Goal: Download file/media

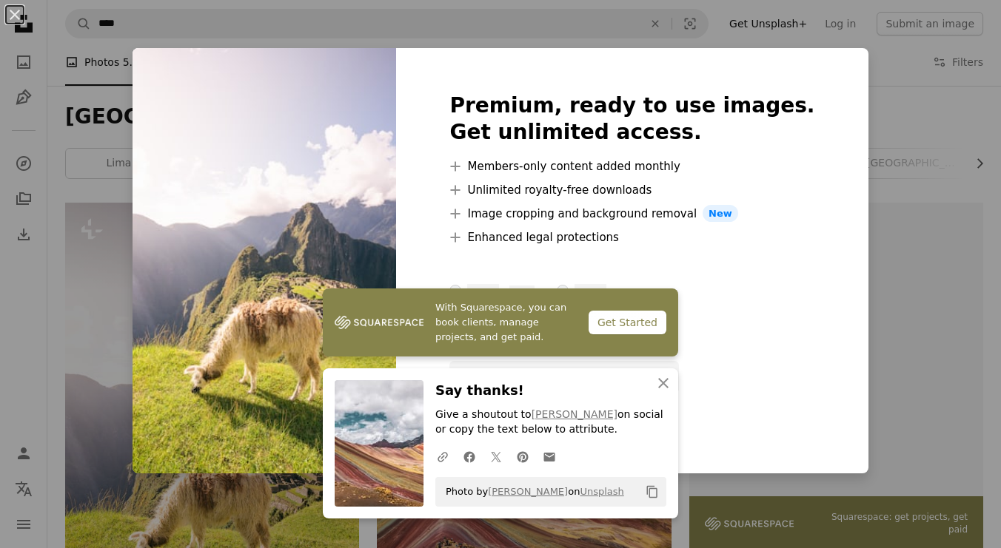
scroll to position [373, 0]
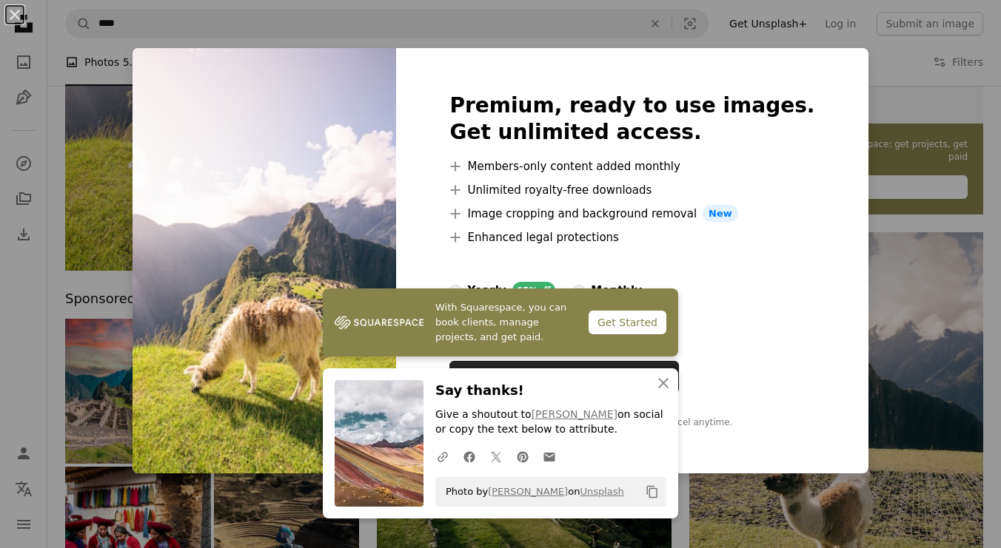
click at [883, 159] on div "An X shape Premium, ready to use images. Get unlimited access. A plus sign Memb…" at bounding box center [500, 274] width 1001 height 548
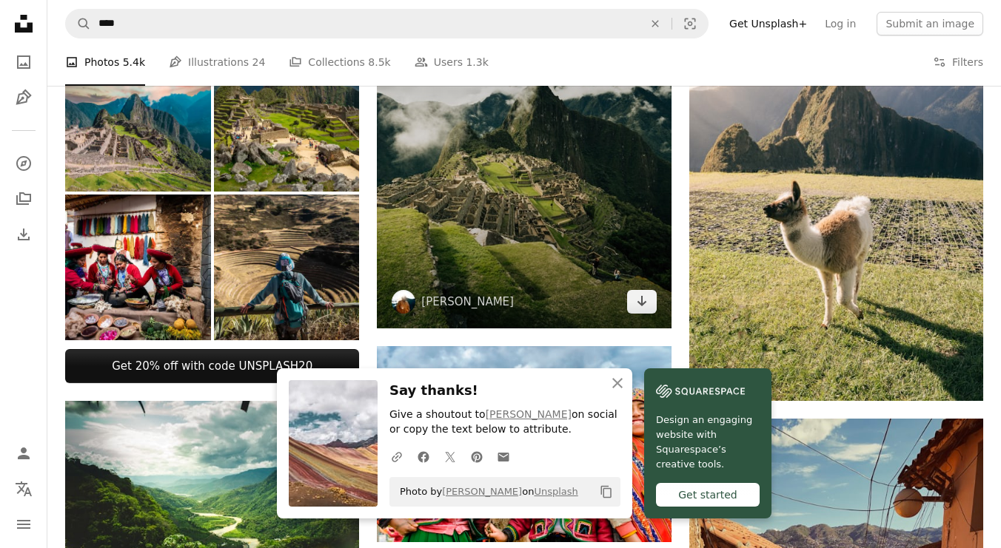
scroll to position [648, 0]
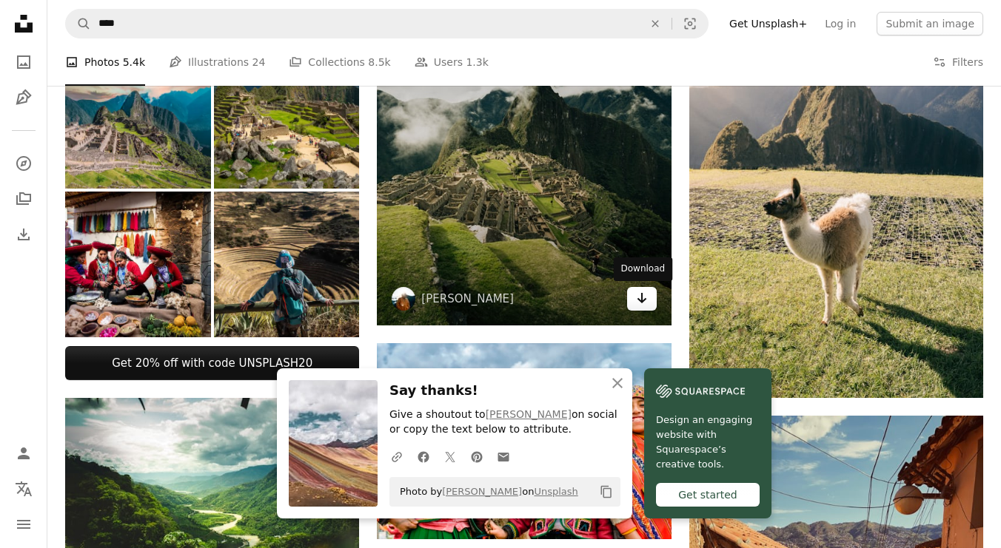
click at [648, 306] on link "Arrow pointing down" at bounding box center [642, 299] width 30 height 24
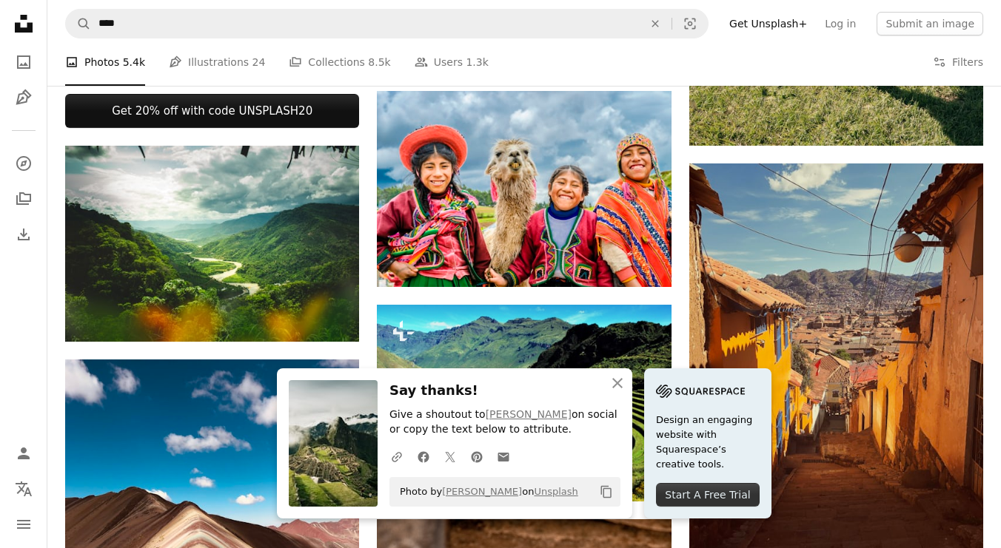
scroll to position [904, 0]
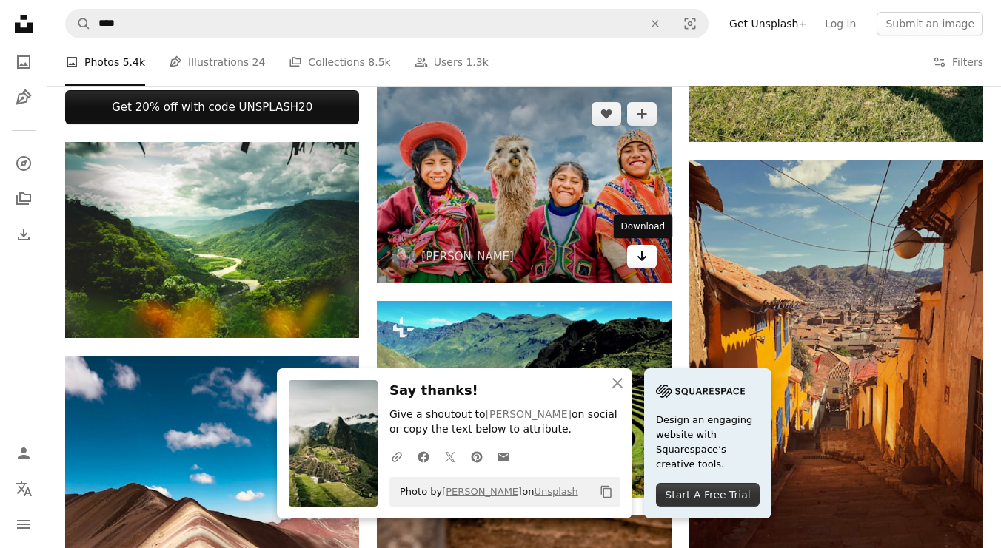
click at [640, 257] on icon "Arrow pointing down" at bounding box center [642, 256] width 12 height 18
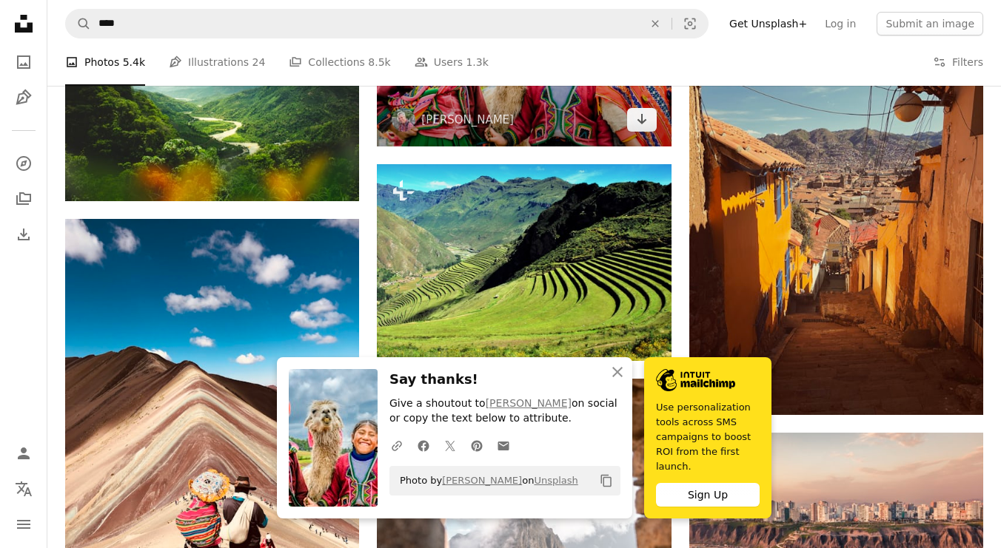
scroll to position [1072, 0]
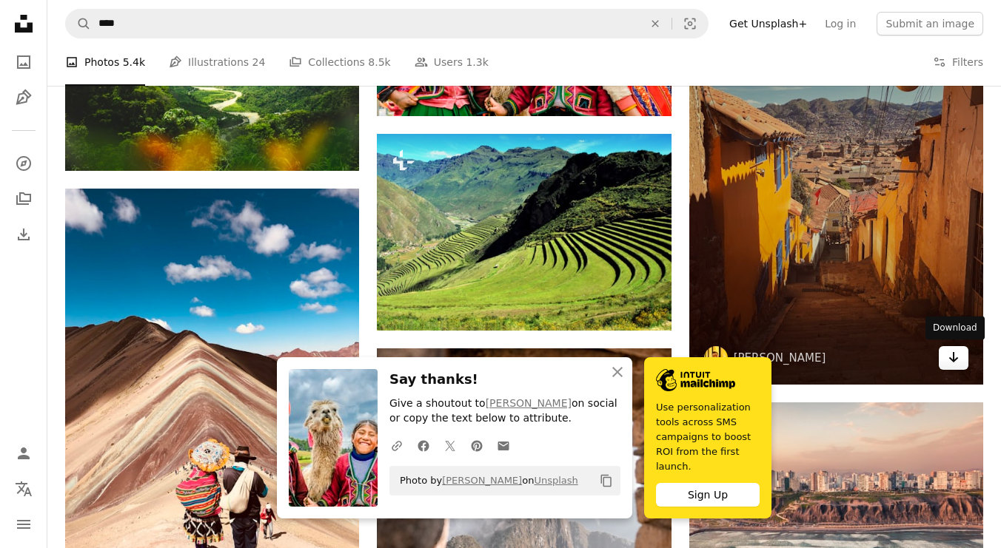
click at [953, 355] on icon "Download" at bounding box center [954, 357] width 10 height 10
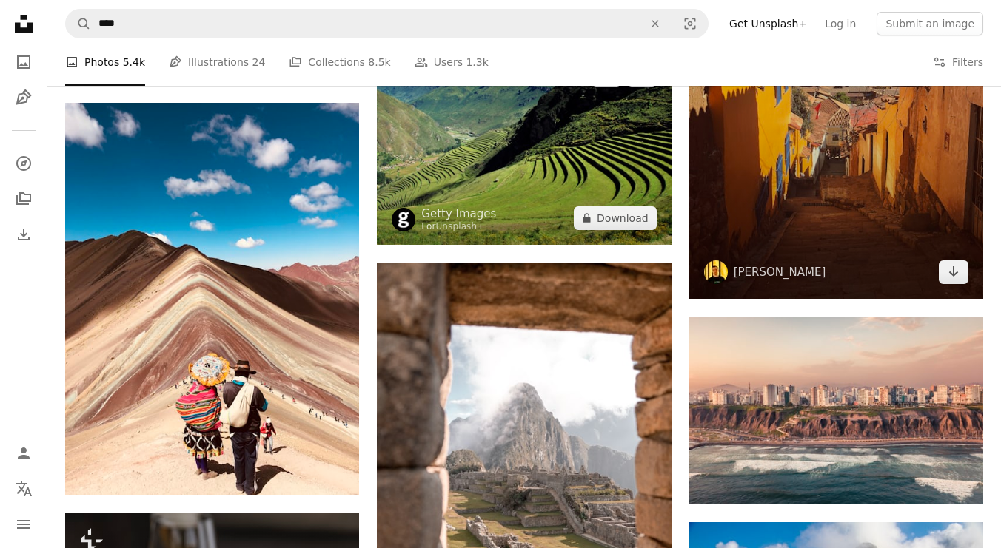
scroll to position [1325, 0]
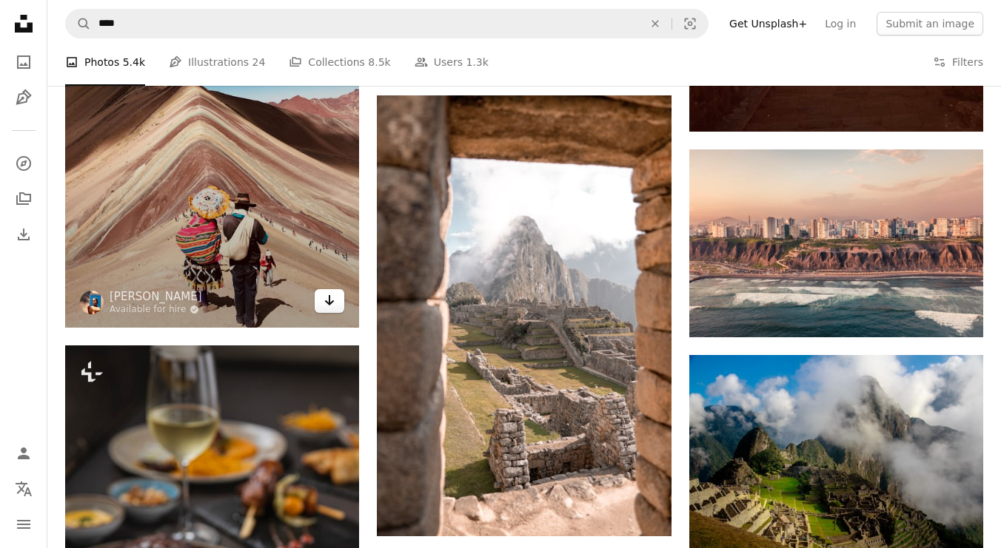
click at [333, 301] on icon "Download" at bounding box center [330, 300] width 10 height 10
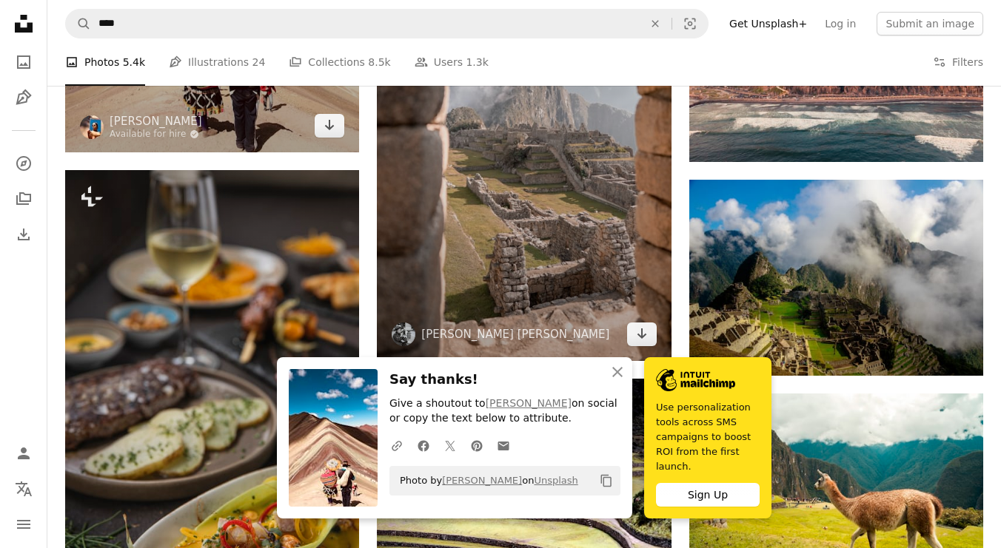
scroll to position [1522, 0]
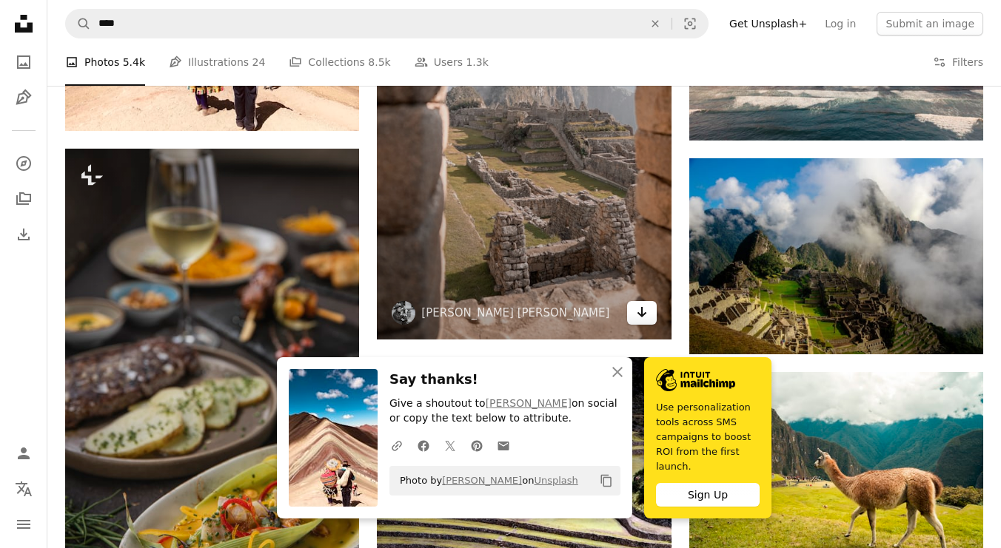
click at [637, 312] on icon "Arrow pointing down" at bounding box center [642, 312] width 12 height 18
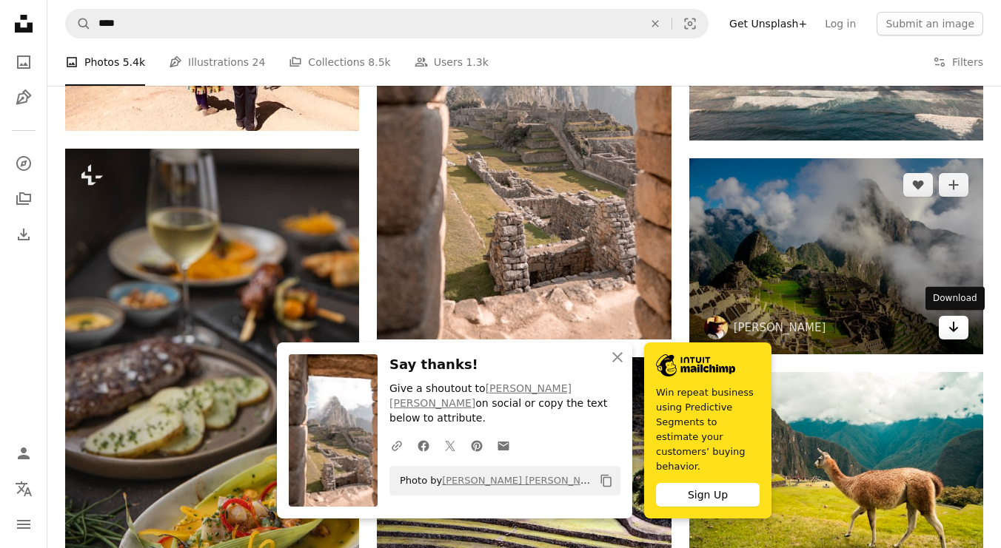
click at [962, 327] on link "Arrow pointing down" at bounding box center [953, 328] width 30 height 24
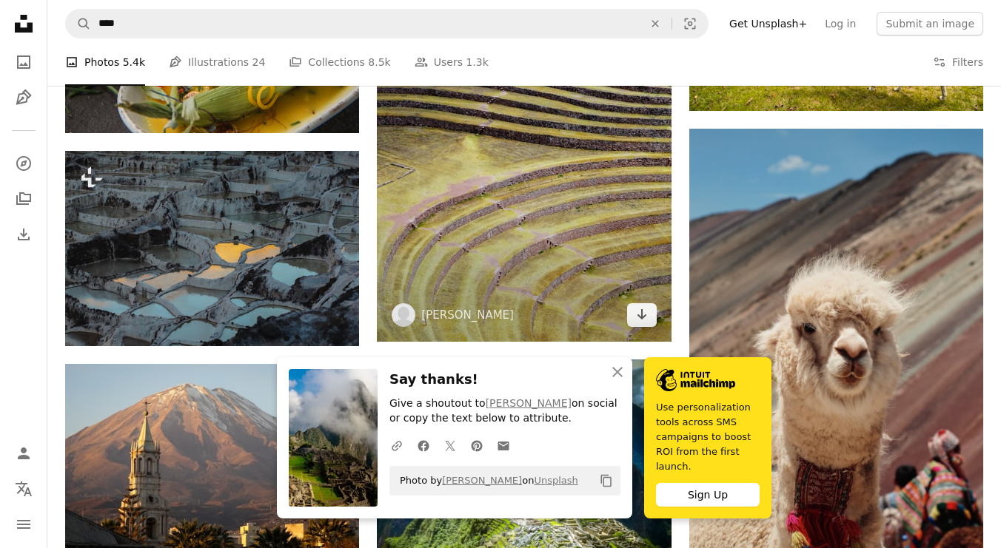
scroll to position [1837, 0]
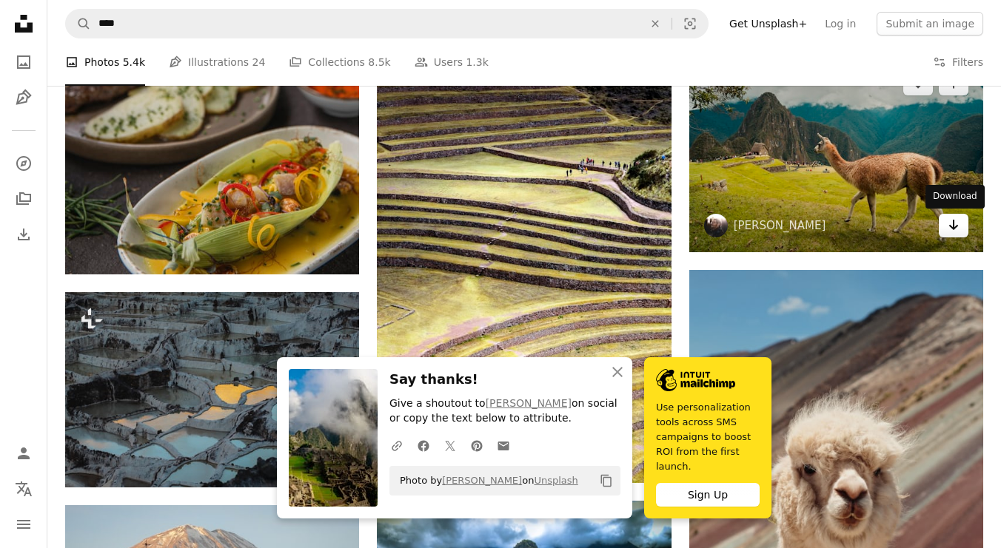
click at [958, 228] on icon "Arrow pointing down" at bounding box center [953, 225] width 12 height 18
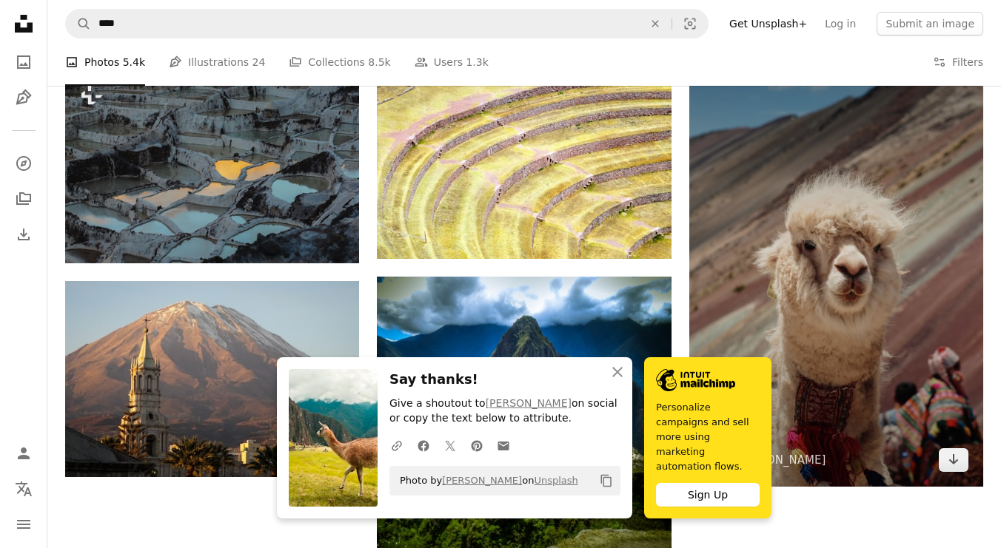
scroll to position [2111, 0]
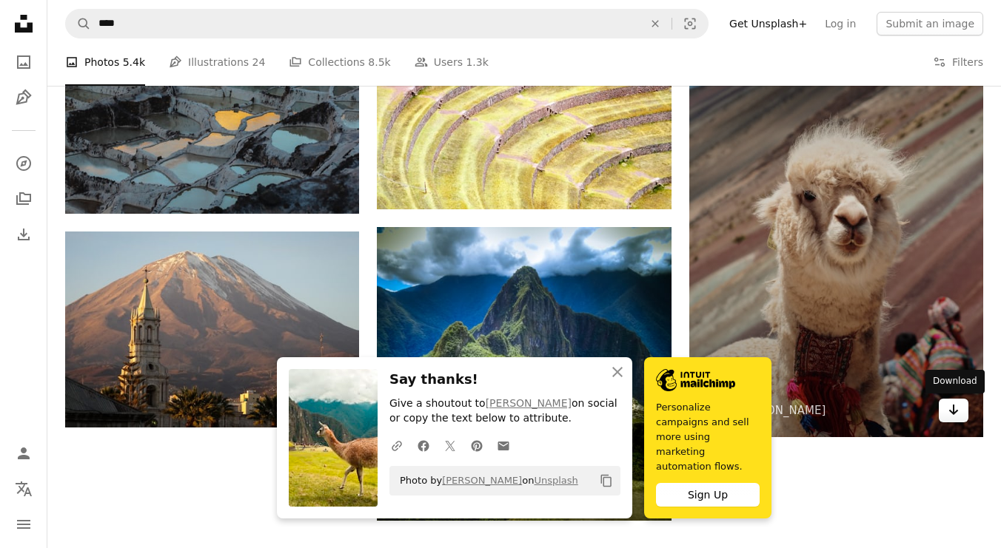
click at [950, 418] on icon "Arrow pointing down" at bounding box center [953, 410] width 12 height 18
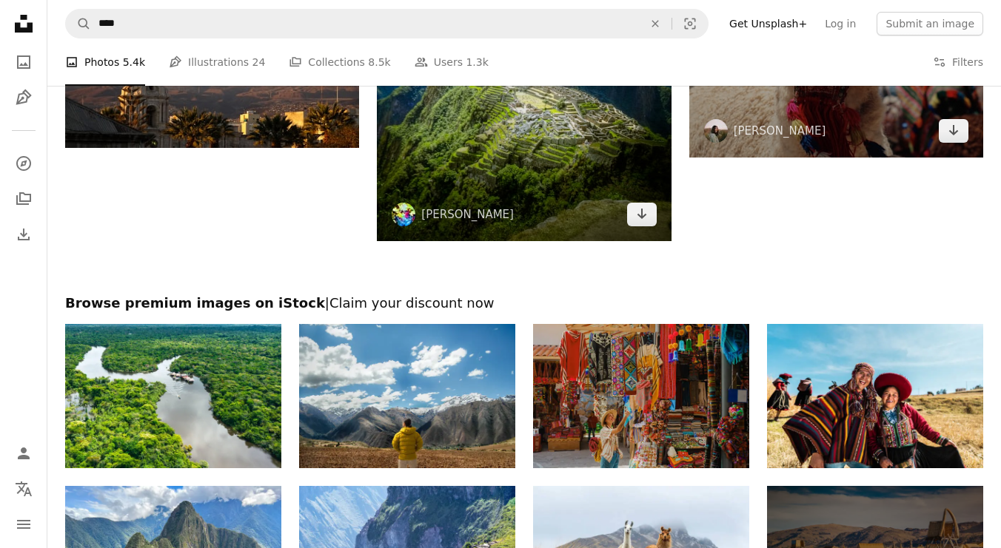
scroll to position [2404, 0]
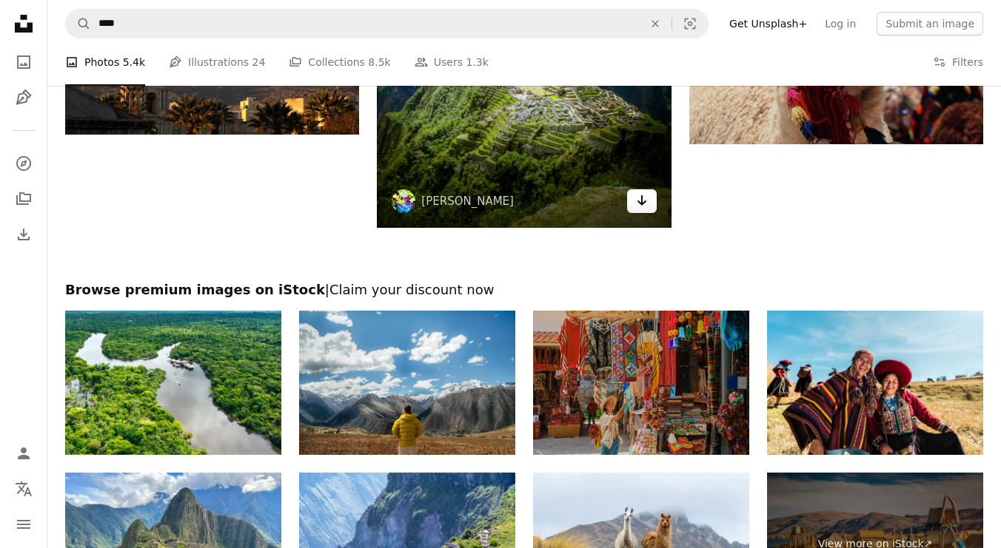
click at [646, 209] on link "Arrow pointing down" at bounding box center [642, 201] width 30 height 24
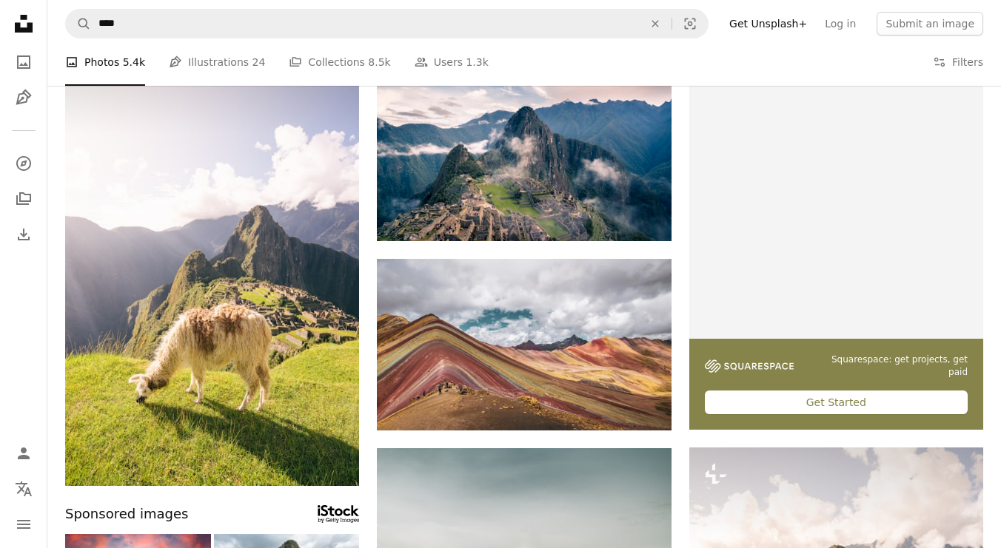
scroll to position [0, 0]
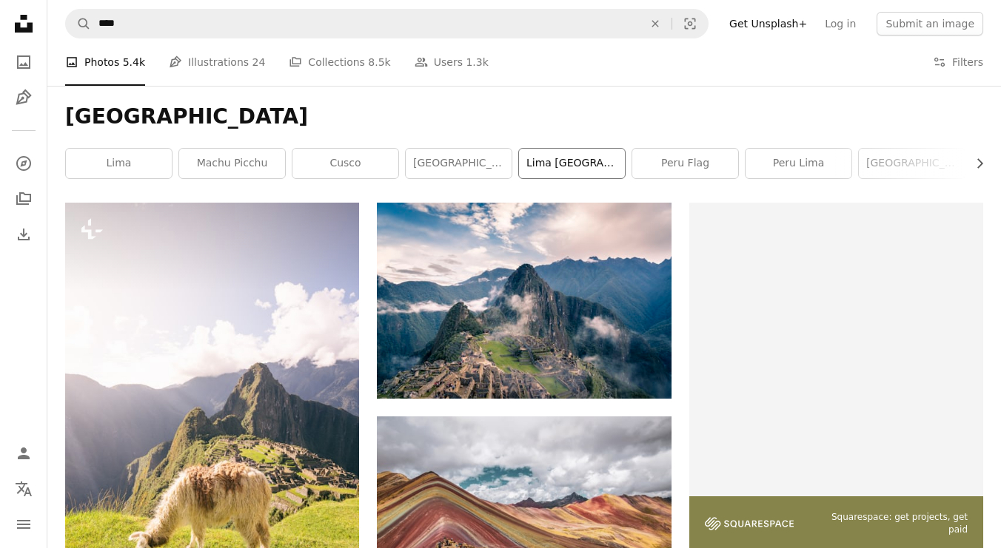
click at [593, 167] on link "lima [GEOGRAPHIC_DATA]" at bounding box center [572, 164] width 106 height 30
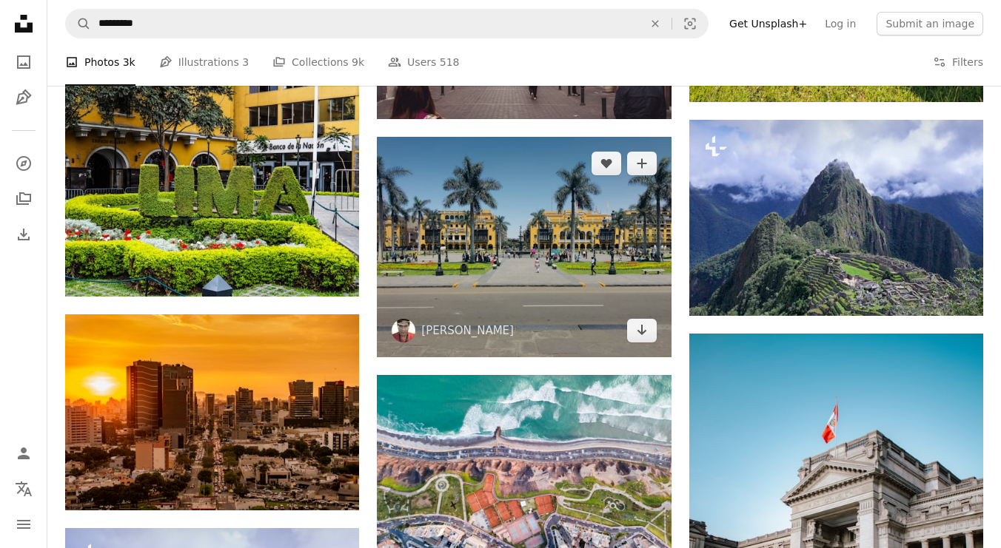
scroll to position [945, 0]
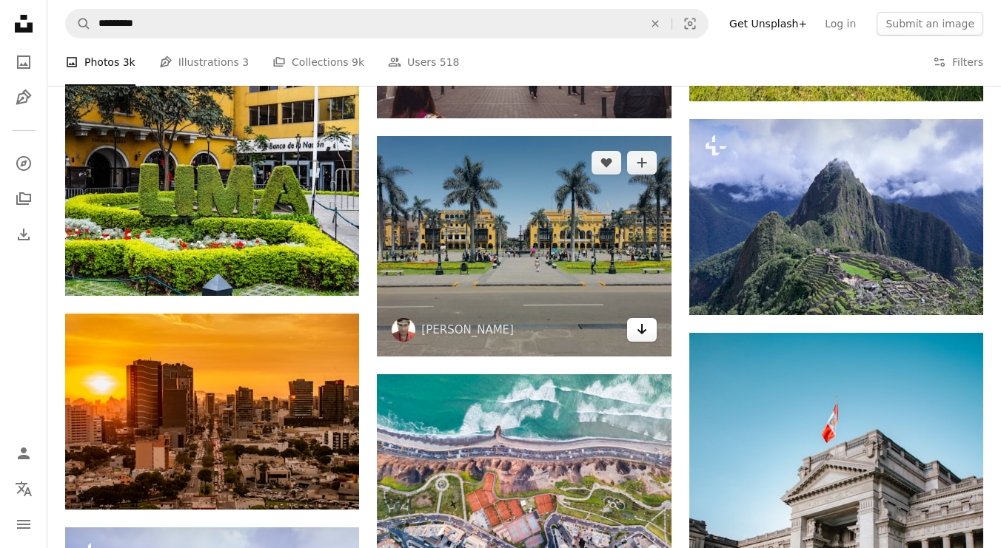
click at [648, 329] on link "Arrow pointing down" at bounding box center [642, 330] width 30 height 24
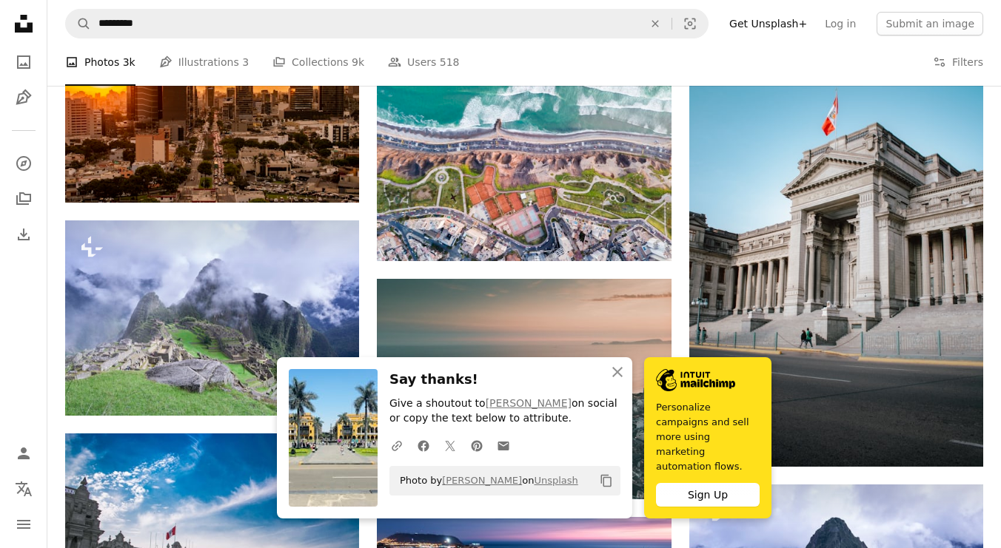
scroll to position [1251, 0]
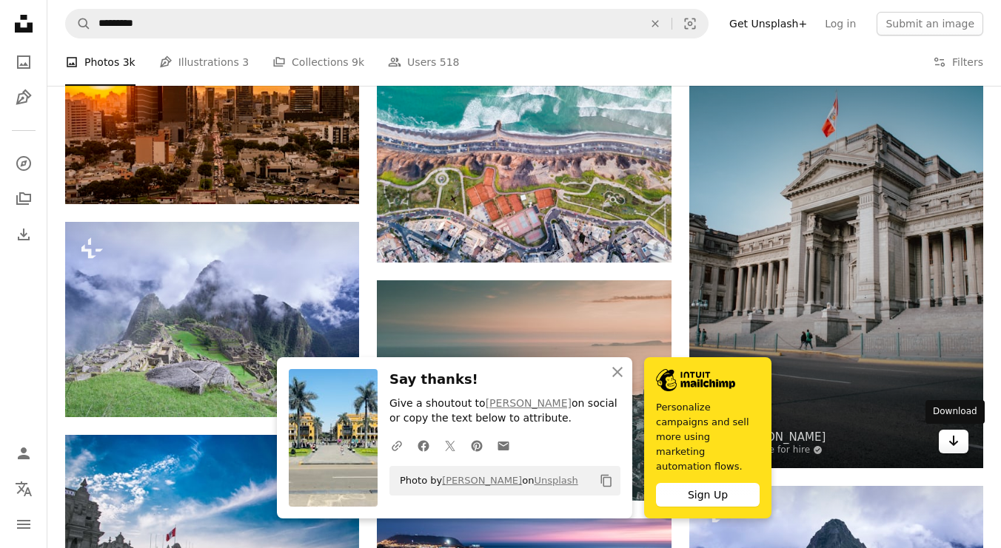
click at [950, 446] on icon "Arrow pointing down" at bounding box center [953, 441] width 12 height 18
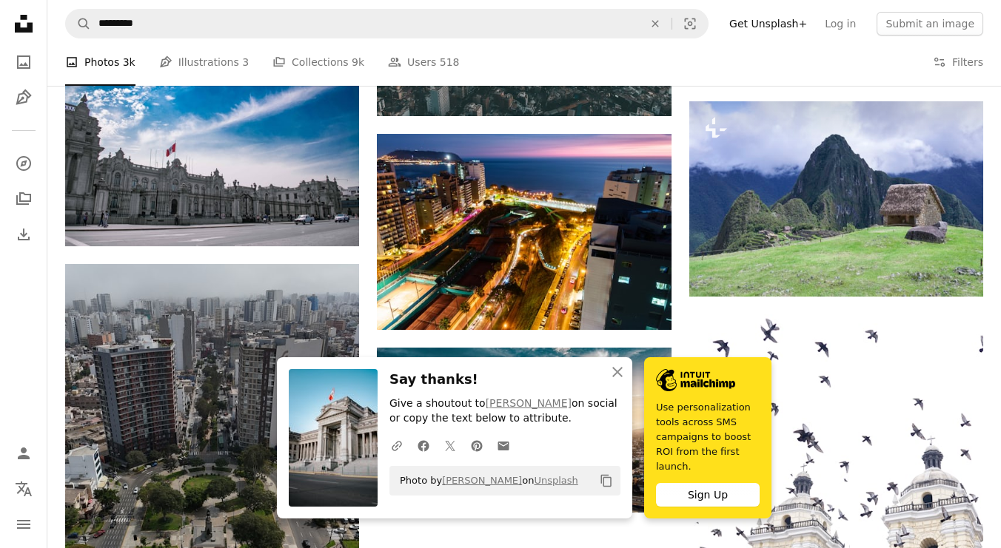
scroll to position [1637, 0]
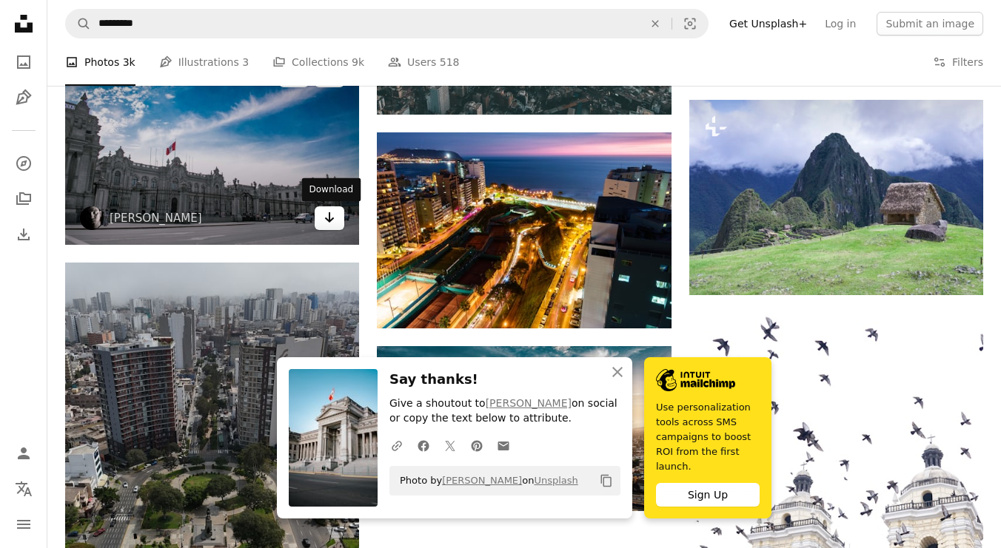
click at [331, 223] on icon "Arrow pointing down" at bounding box center [329, 218] width 12 height 18
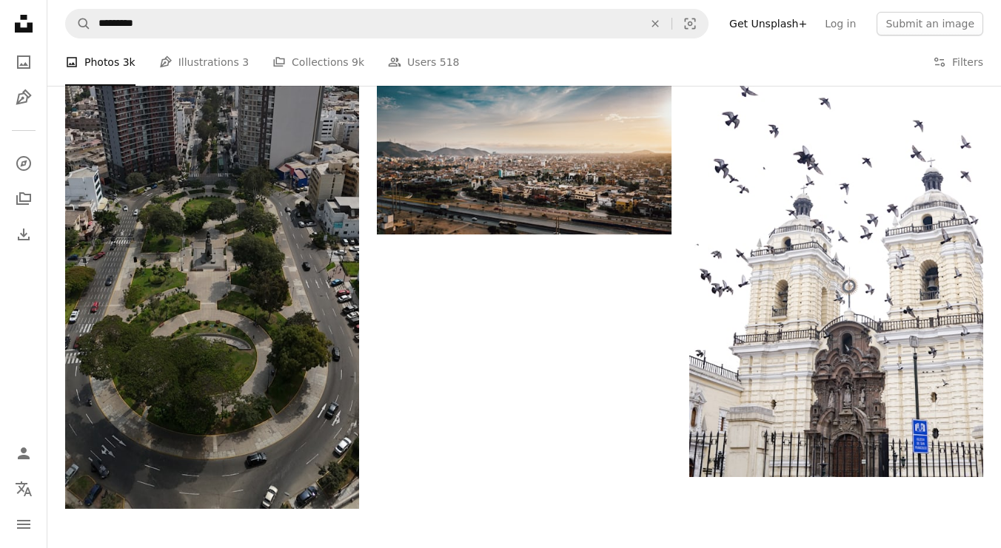
scroll to position [1912, 0]
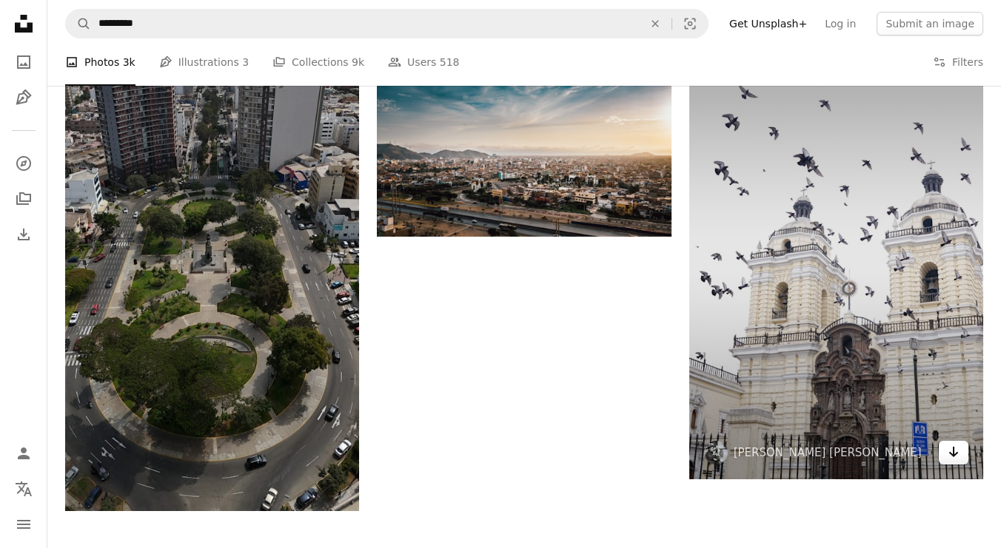
click at [949, 456] on icon "Arrow pointing down" at bounding box center [953, 452] width 12 height 18
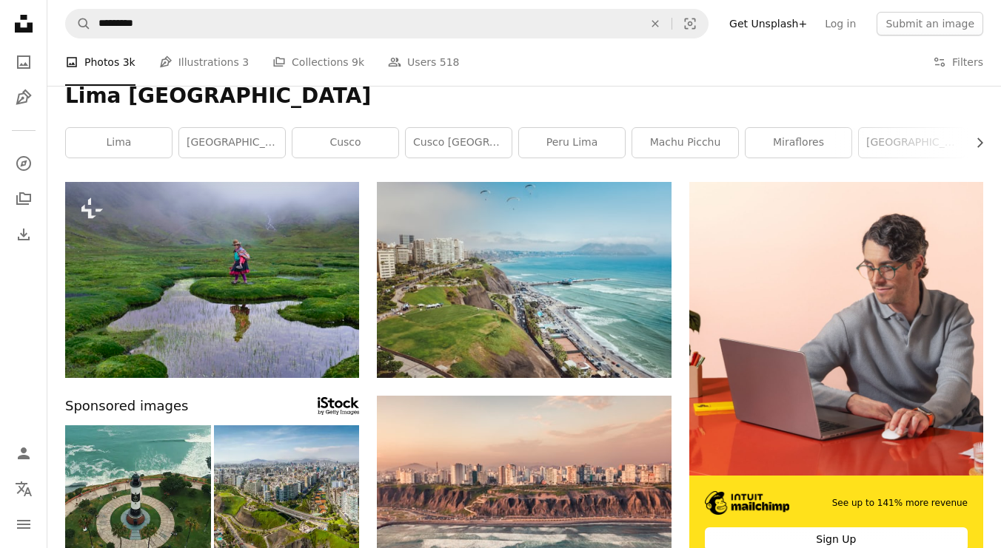
scroll to position [0, 0]
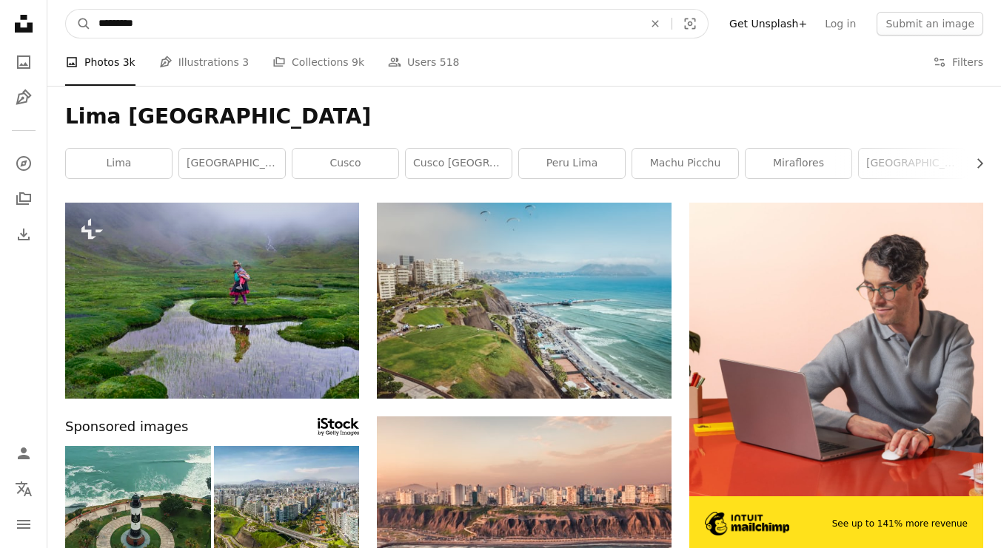
click at [343, 31] on input "*********" at bounding box center [365, 24] width 548 height 28
type input "*"
type input "*********"
click button "A magnifying glass" at bounding box center [78, 24] width 25 height 28
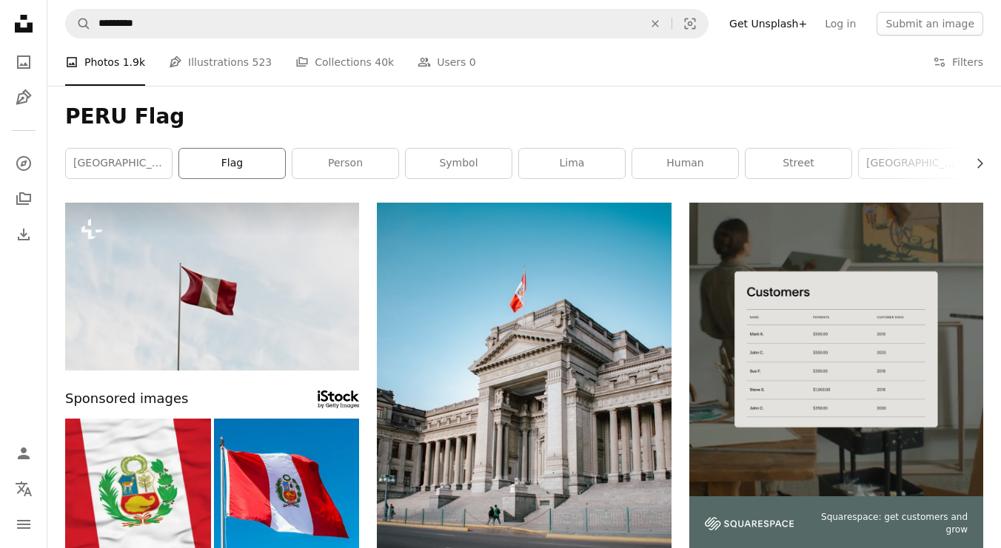
click at [232, 164] on link "flag" at bounding box center [232, 164] width 106 height 30
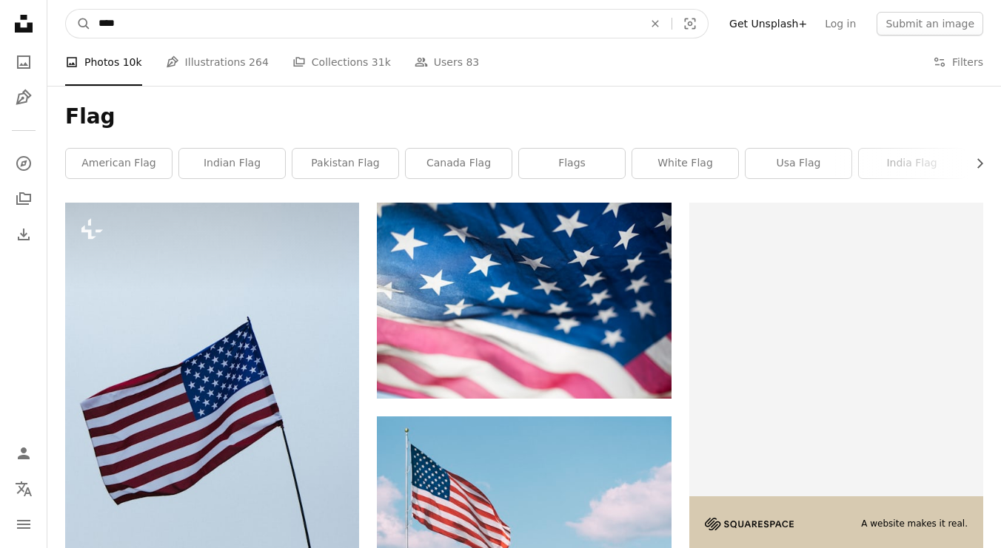
click at [141, 13] on input "****" at bounding box center [365, 24] width 548 height 28
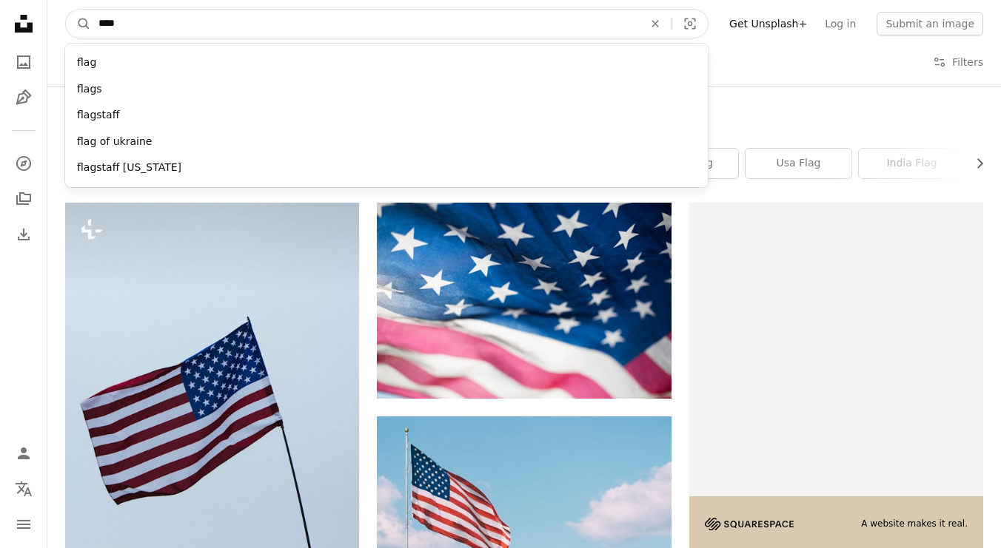
drag, startPoint x: 93, startPoint y: 22, endPoint x: -6, endPoint y: 21, distance: 98.4
type input "*********"
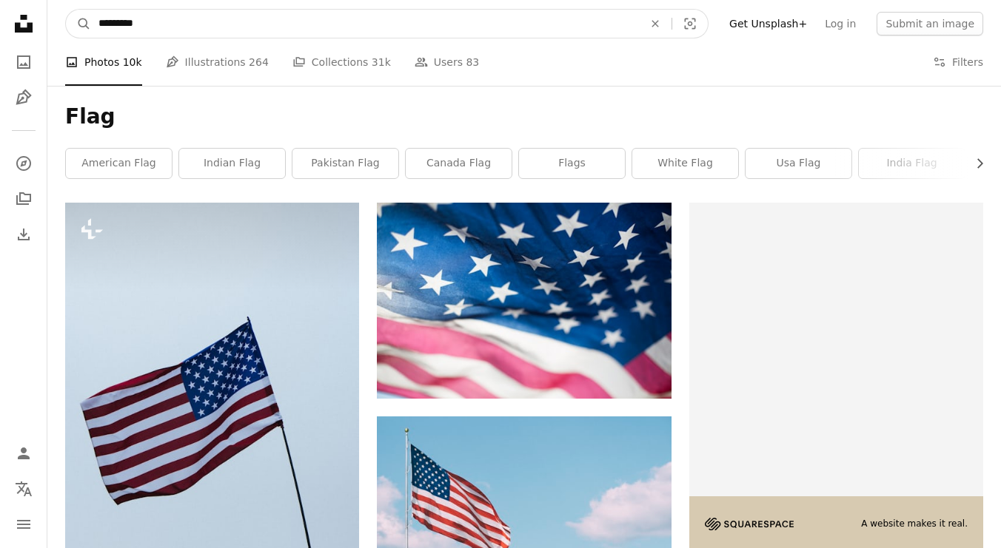
click button "A magnifying glass" at bounding box center [78, 24] width 25 height 28
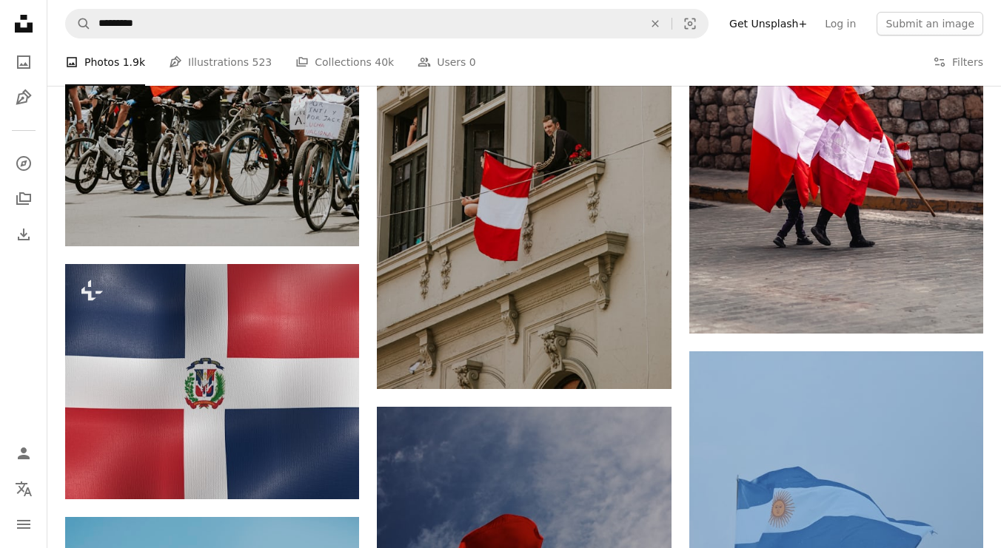
scroll to position [959, 0]
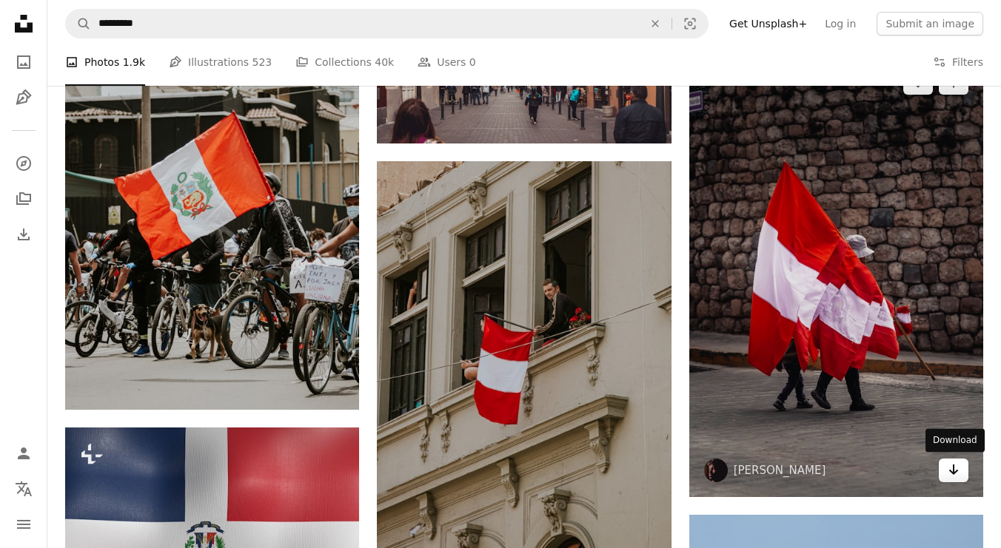
click at [954, 461] on icon "Arrow pointing down" at bounding box center [953, 470] width 12 height 18
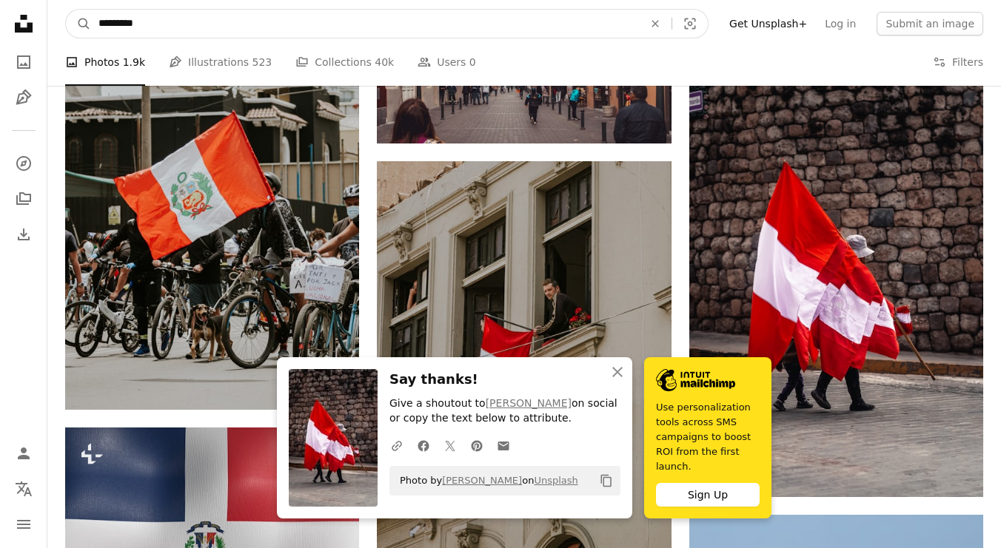
click at [231, 25] on input "*********" at bounding box center [365, 24] width 548 height 28
type input "*********"
click button "A magnifying glass" at bounding box center [78, 24] width 25 height 28
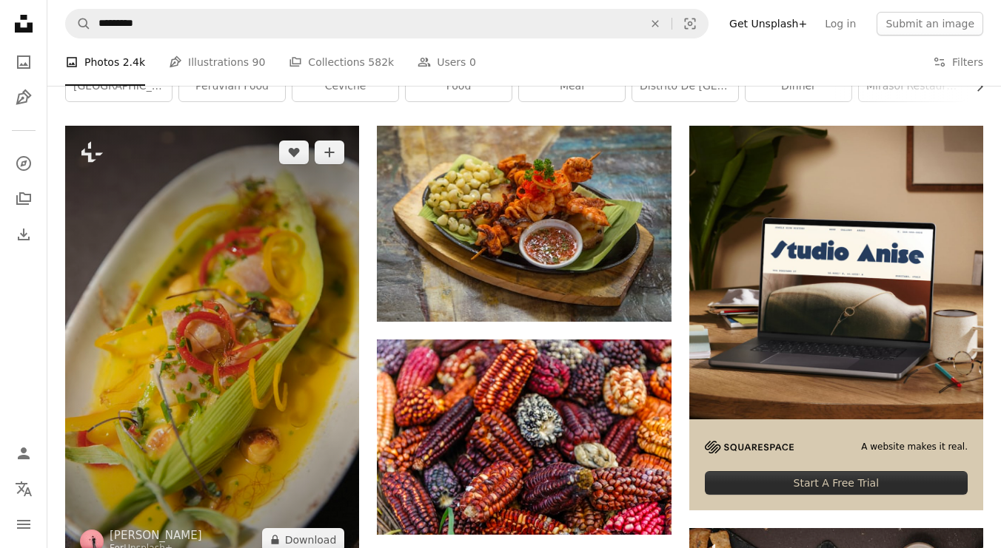
scroll to position [64, 0]
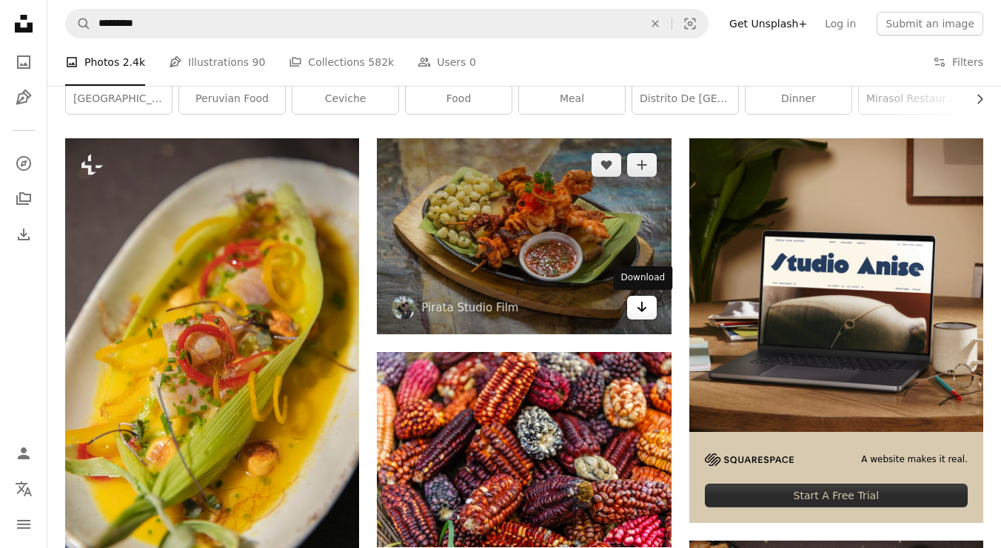
click at [637, 308] on icon "Download" at bounding box center [642, 307] width 10 height 10
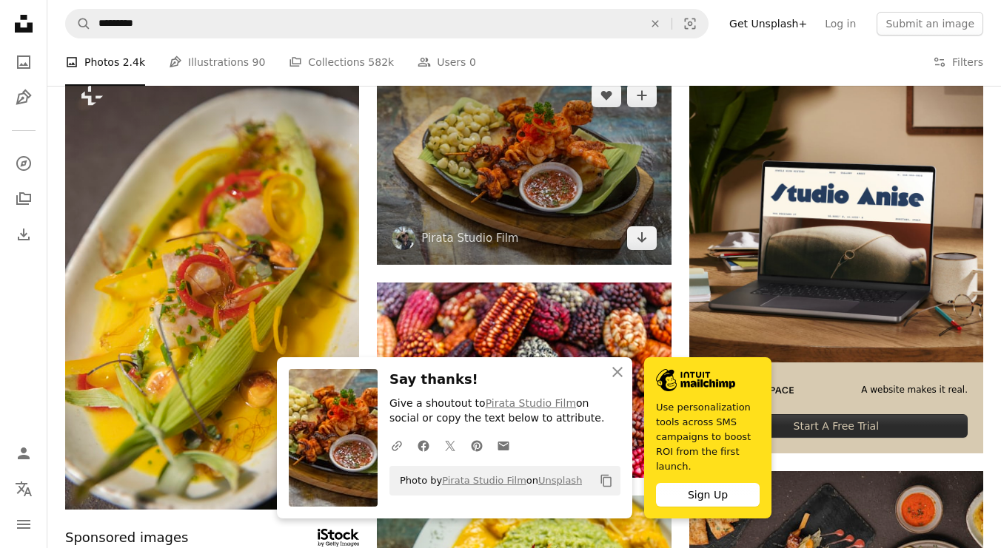
scroll to position [330, 0]
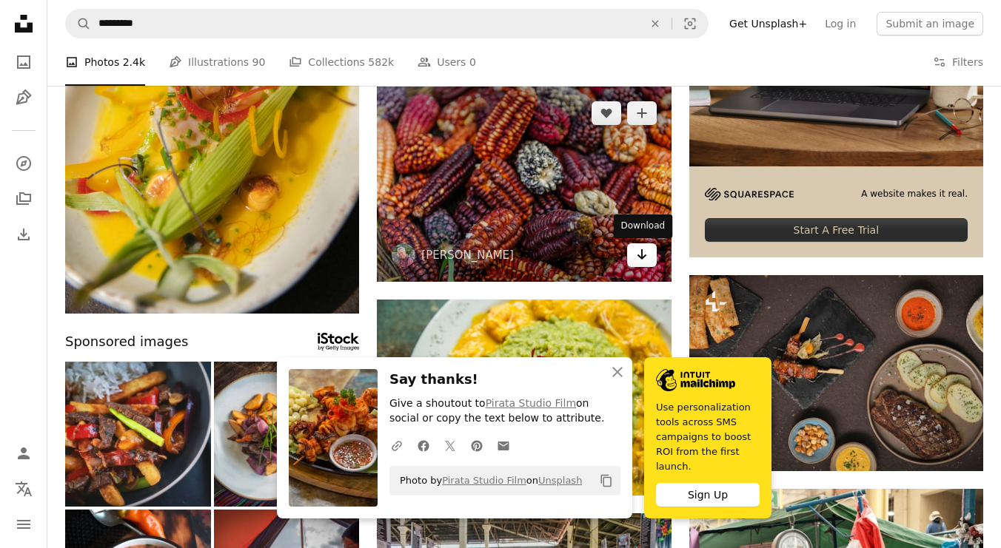
click at [640, 261] on icon "Arrow pointing down" at bounding box center [642, 255] width 12 height 18
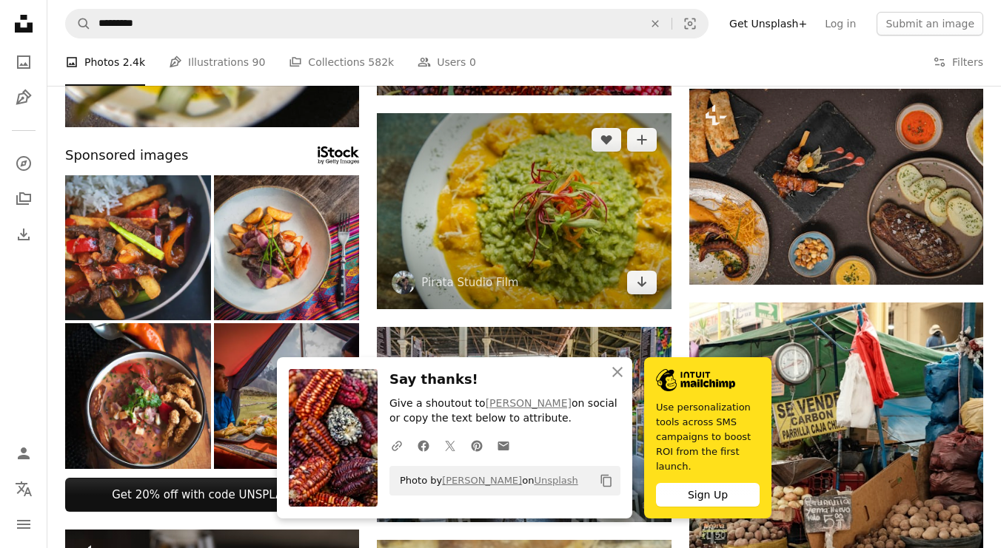
scroll to position [518, 0]
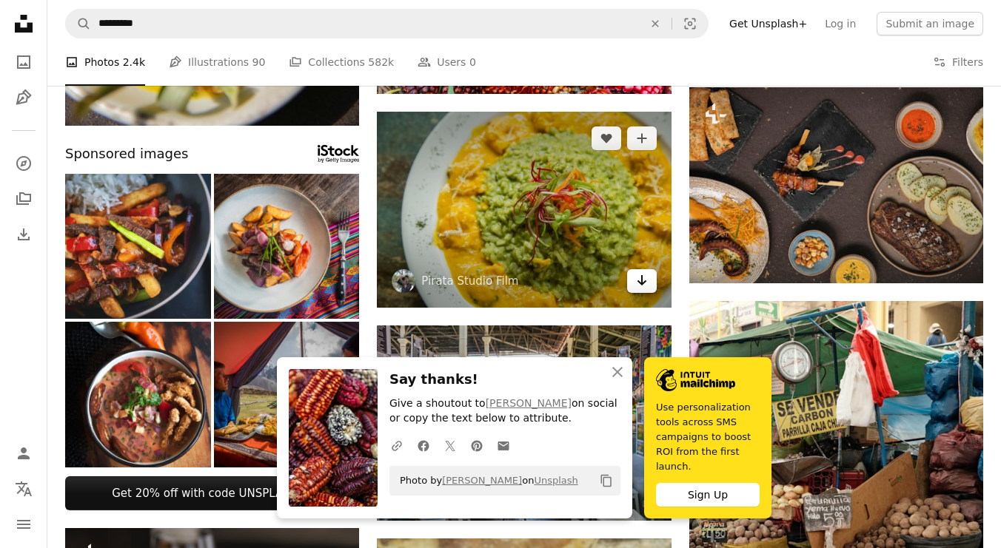
click at [639, 279] on icon "Arrow pointing down" at bounding box center [642, 281] width 12 height 18
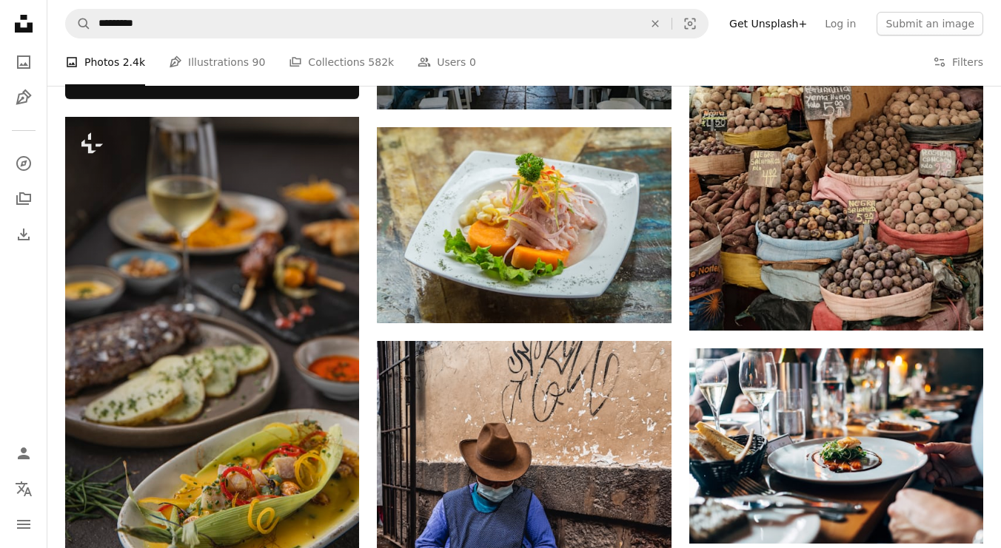
scroll to position [933, 0]
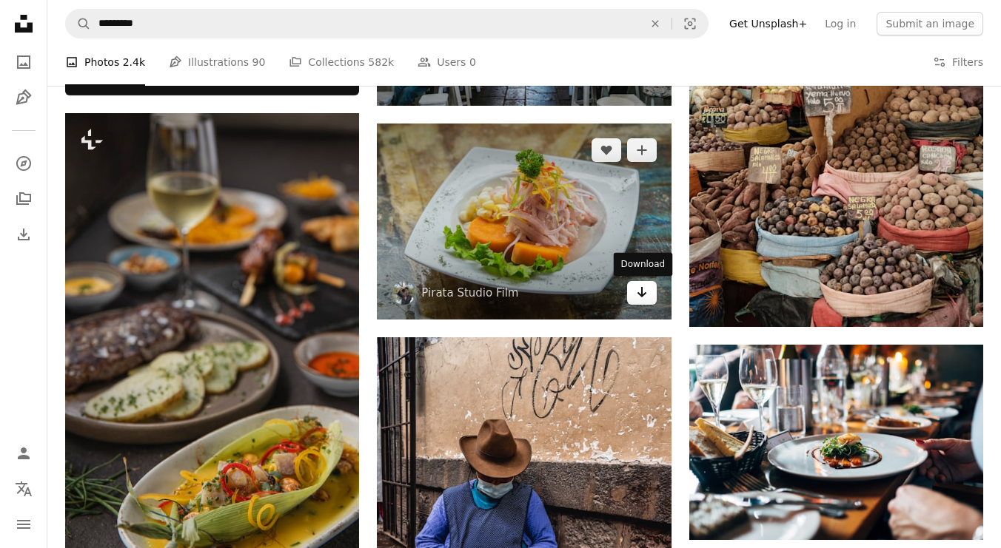
click at [639, 286] on icon "Arrow pointing down" at bounding box center [642, 292] width 12 height 18
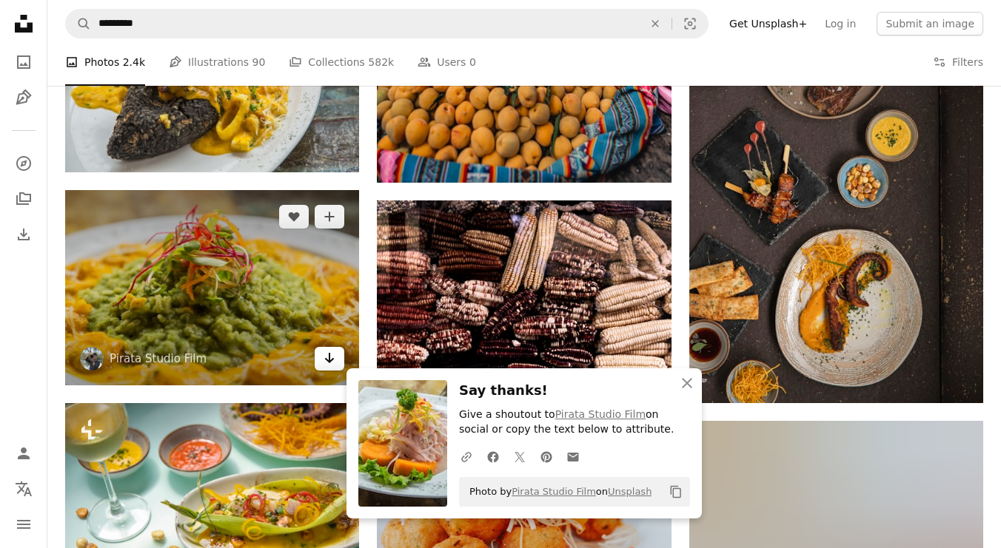
scroll to position [1537, 0]
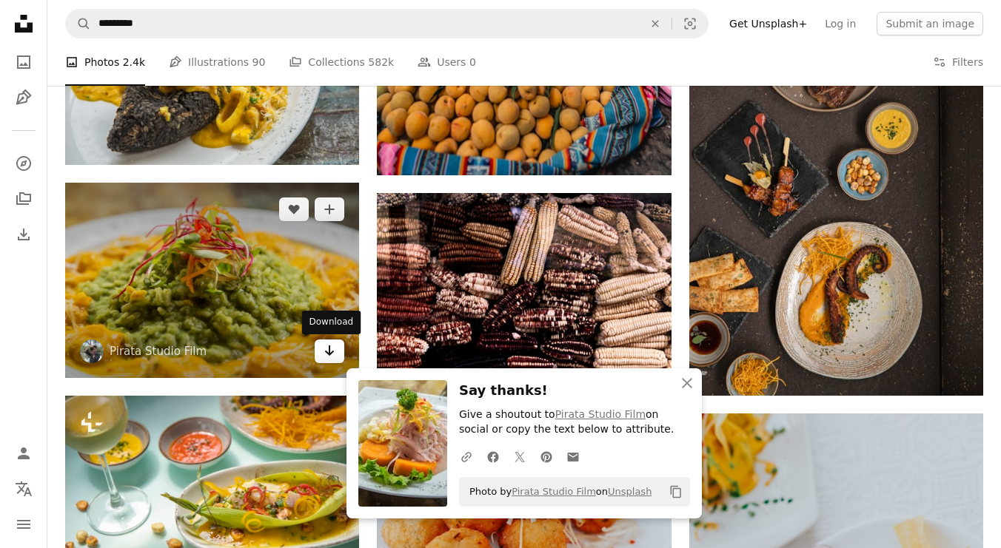
click at [324, 354] on icon "Arrow pointing down" at bounding box center [329, 351] width 12 height 18
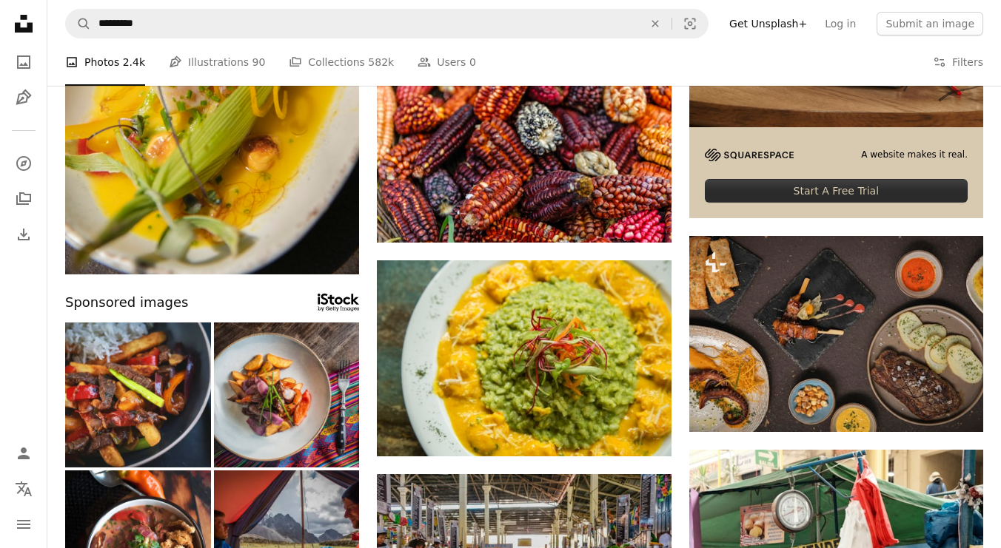
scroll to position [0, 0]
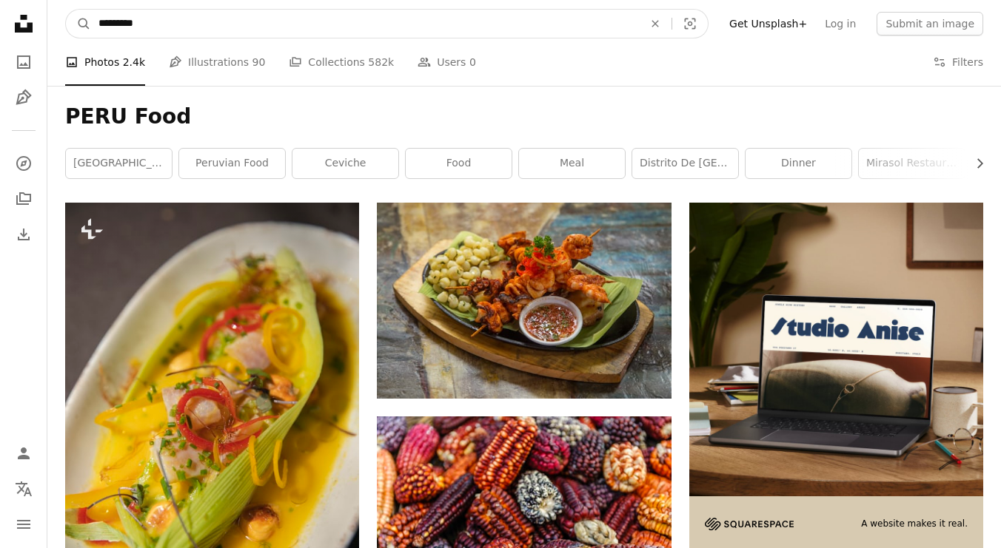
click at [222, 24] on input "*********" at bounding box center [365, 24] width 548 height 28
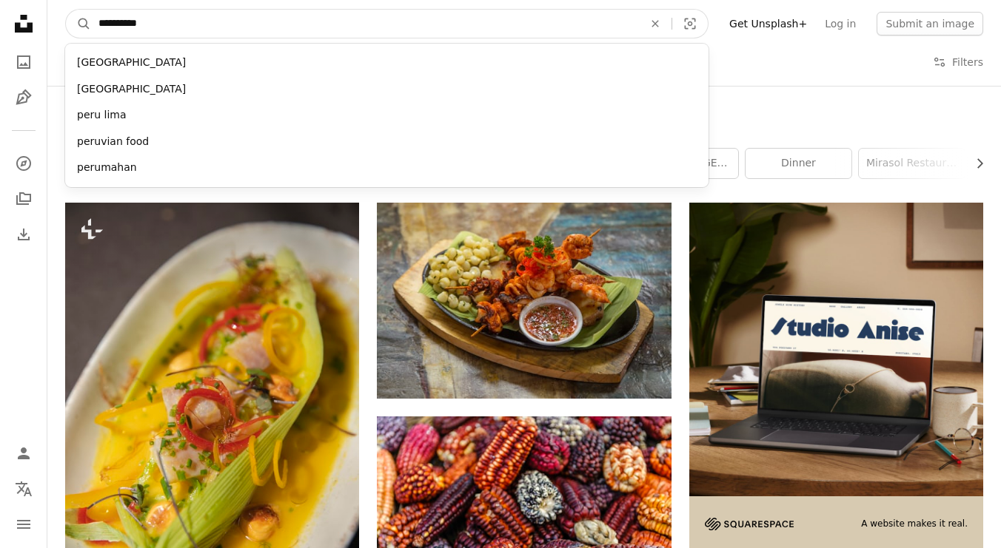
type input "**********"
click button "A magnifying glass" at bounding box center [78, 24] width 25 height 28
